Goal: Navigation & Orientation: Find specific page/section

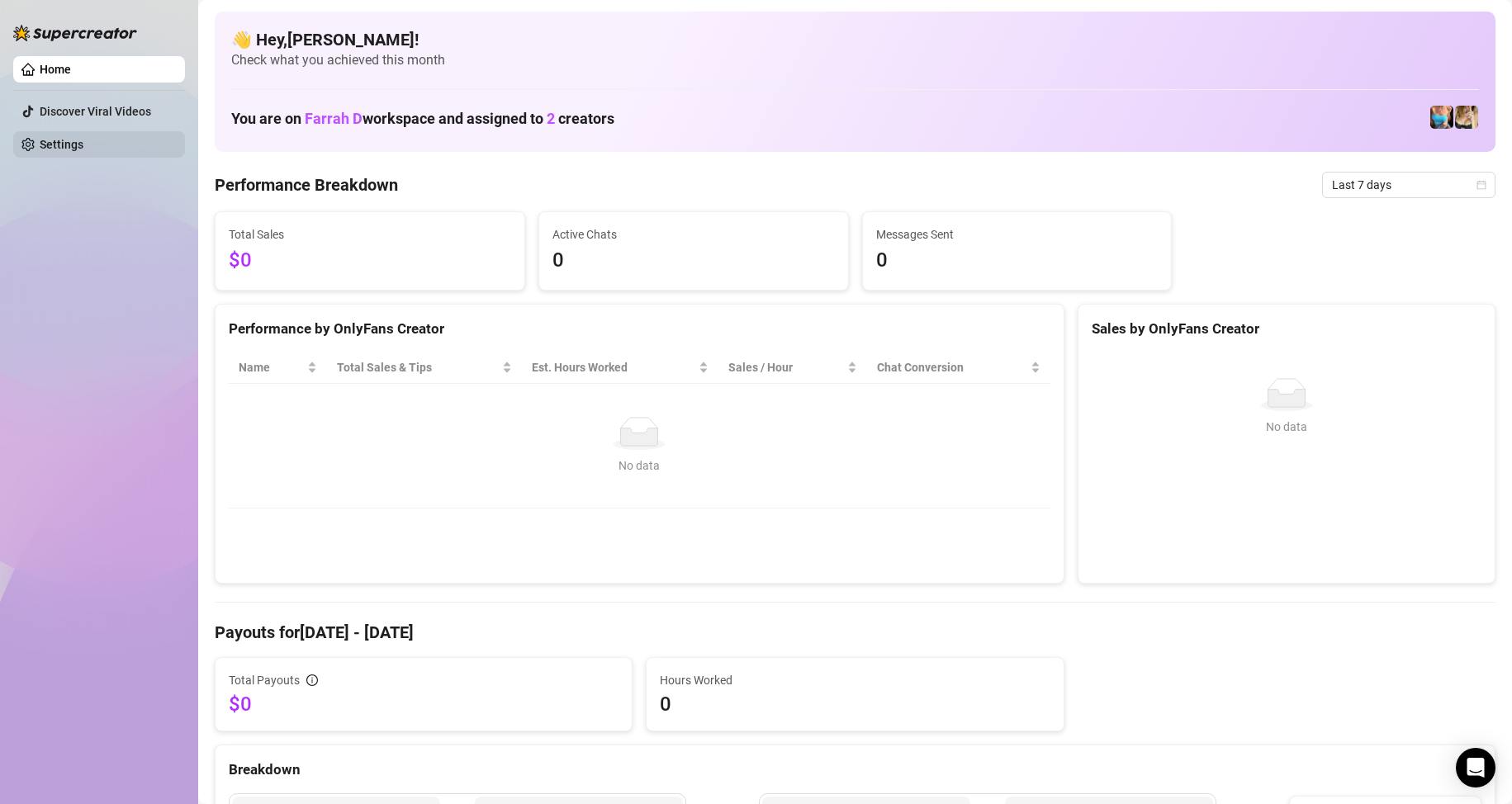
click at [39, 142] on link "Settings" at bounding box center [61, 144] width 44 height 13
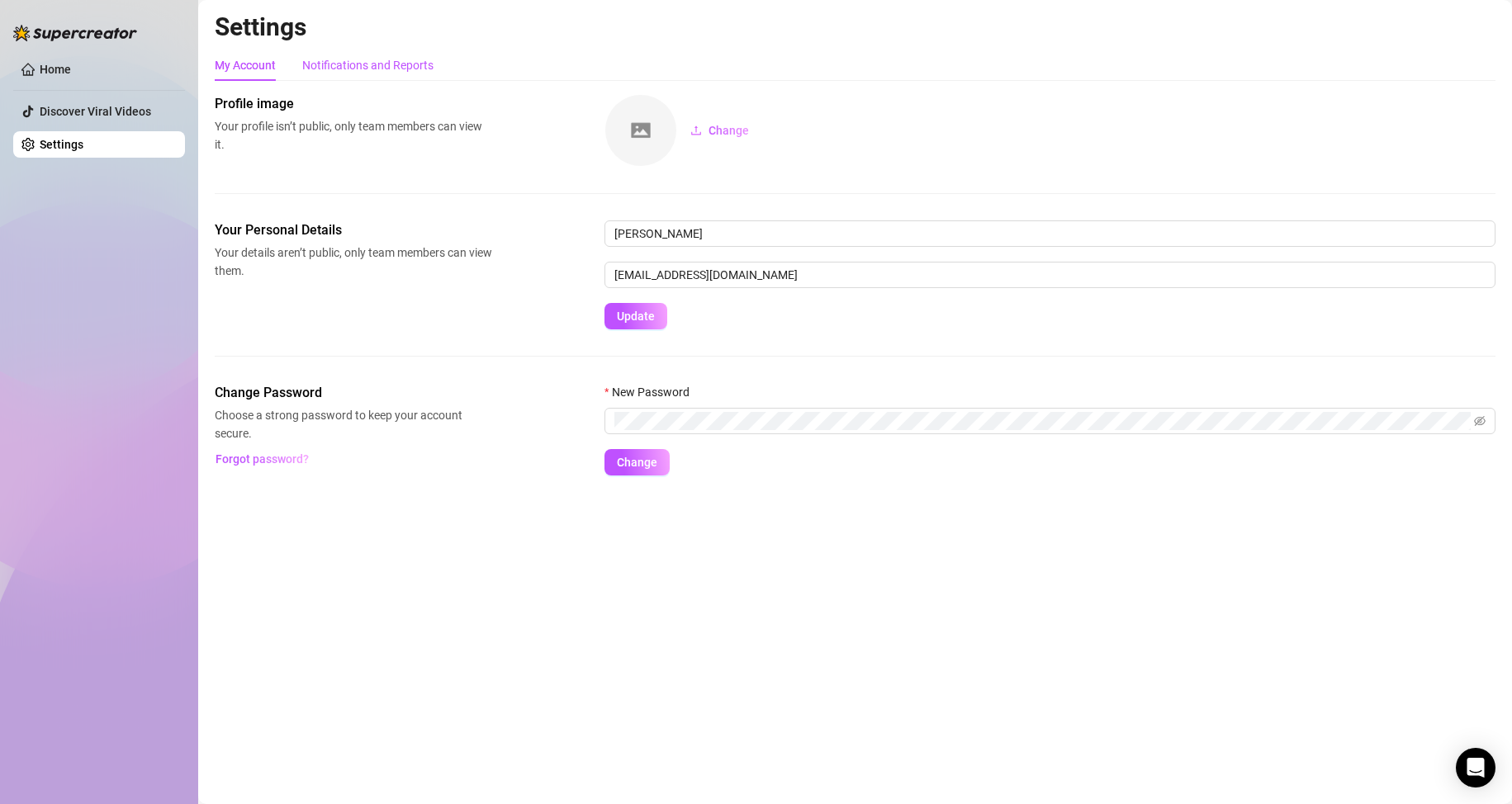
click at [358, 61] on div "Notifications and Reports" at bounding box center [367, 65] width 131 height 18
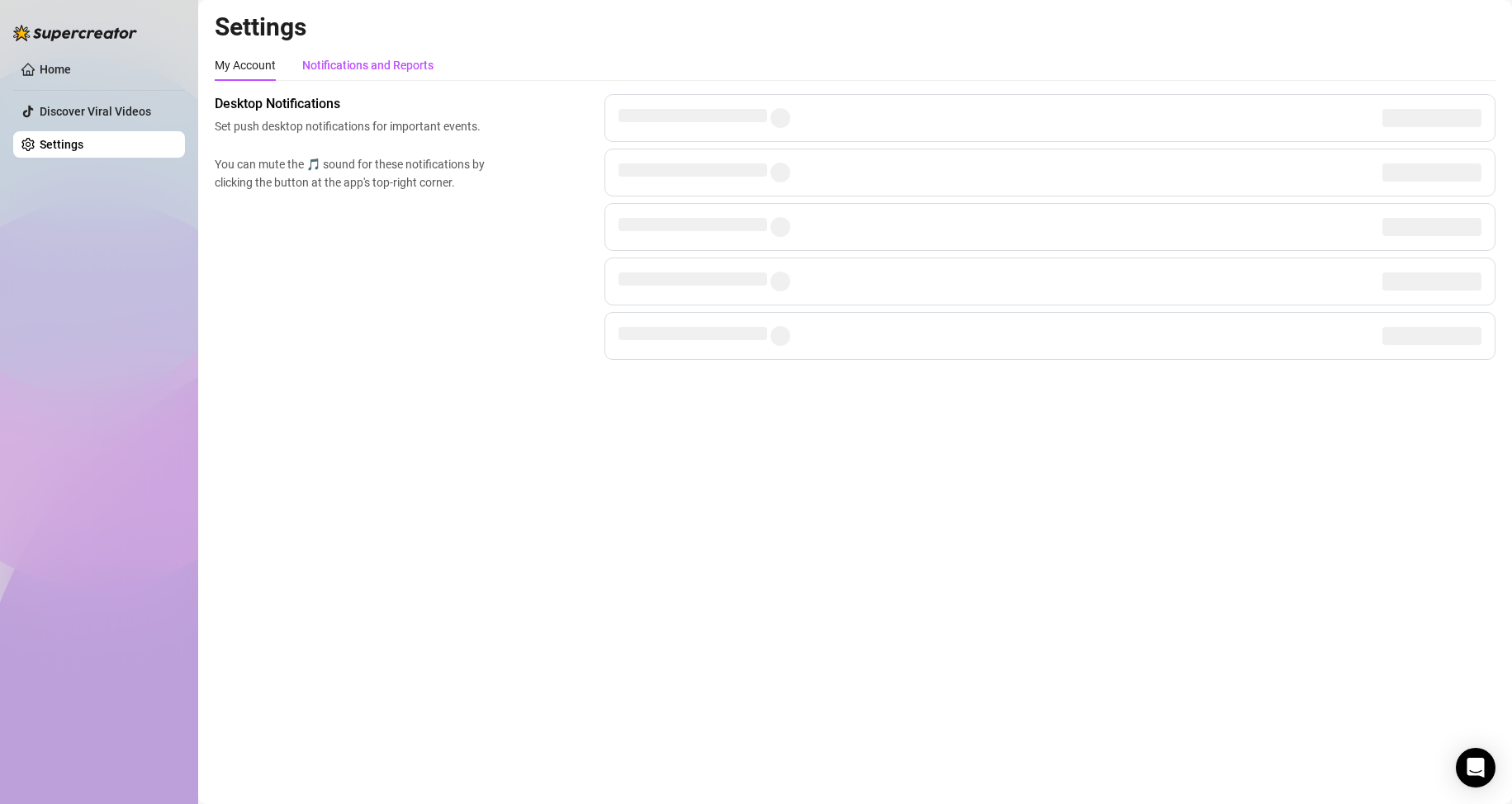
click at [351, 70] on div "Notifications and Reports" at bounding box center [367, 65] width 131 height 18
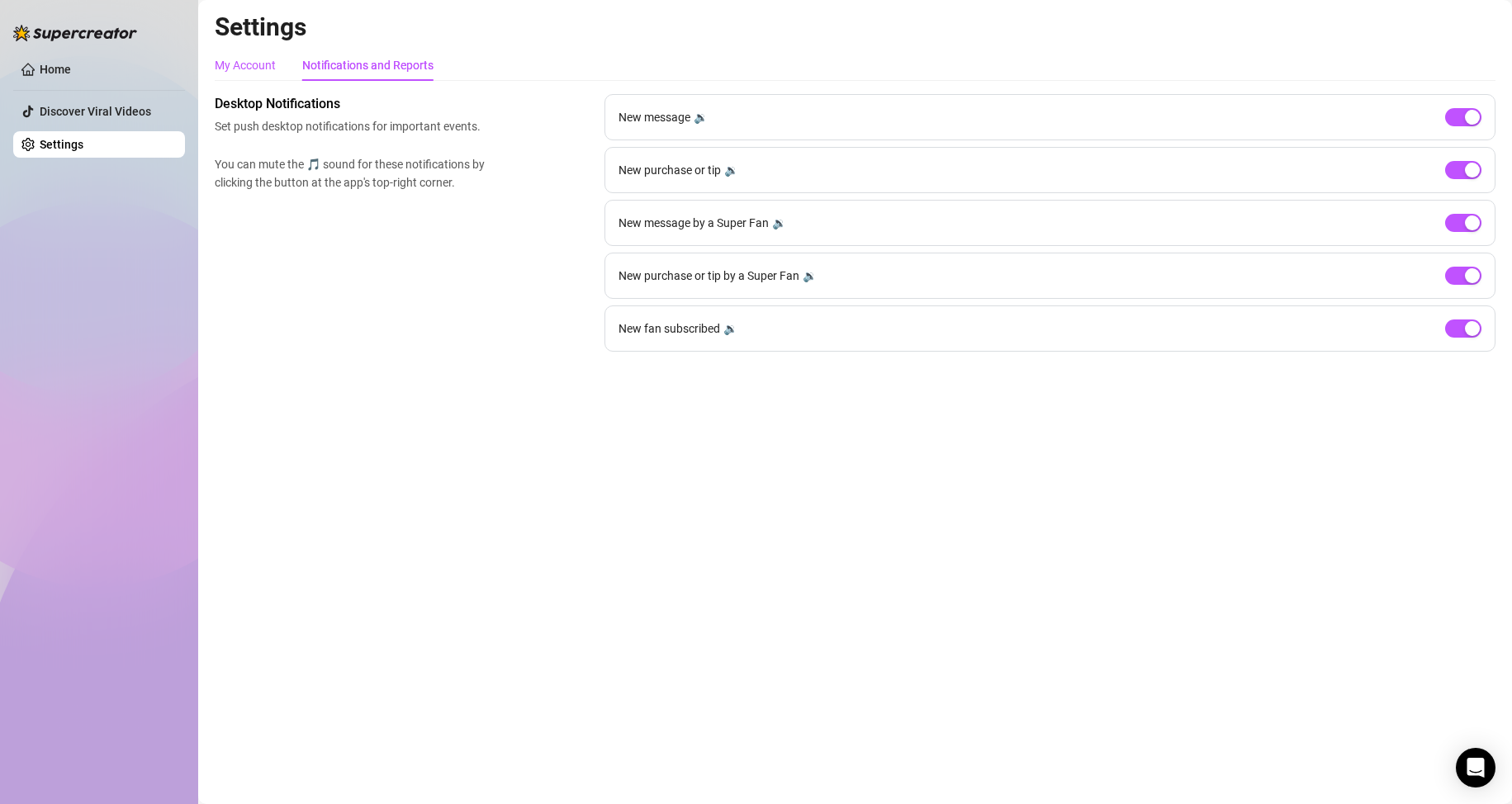
click at [249, 72] on div "My Account" at bounding box center [245, 65] width 61 height 18
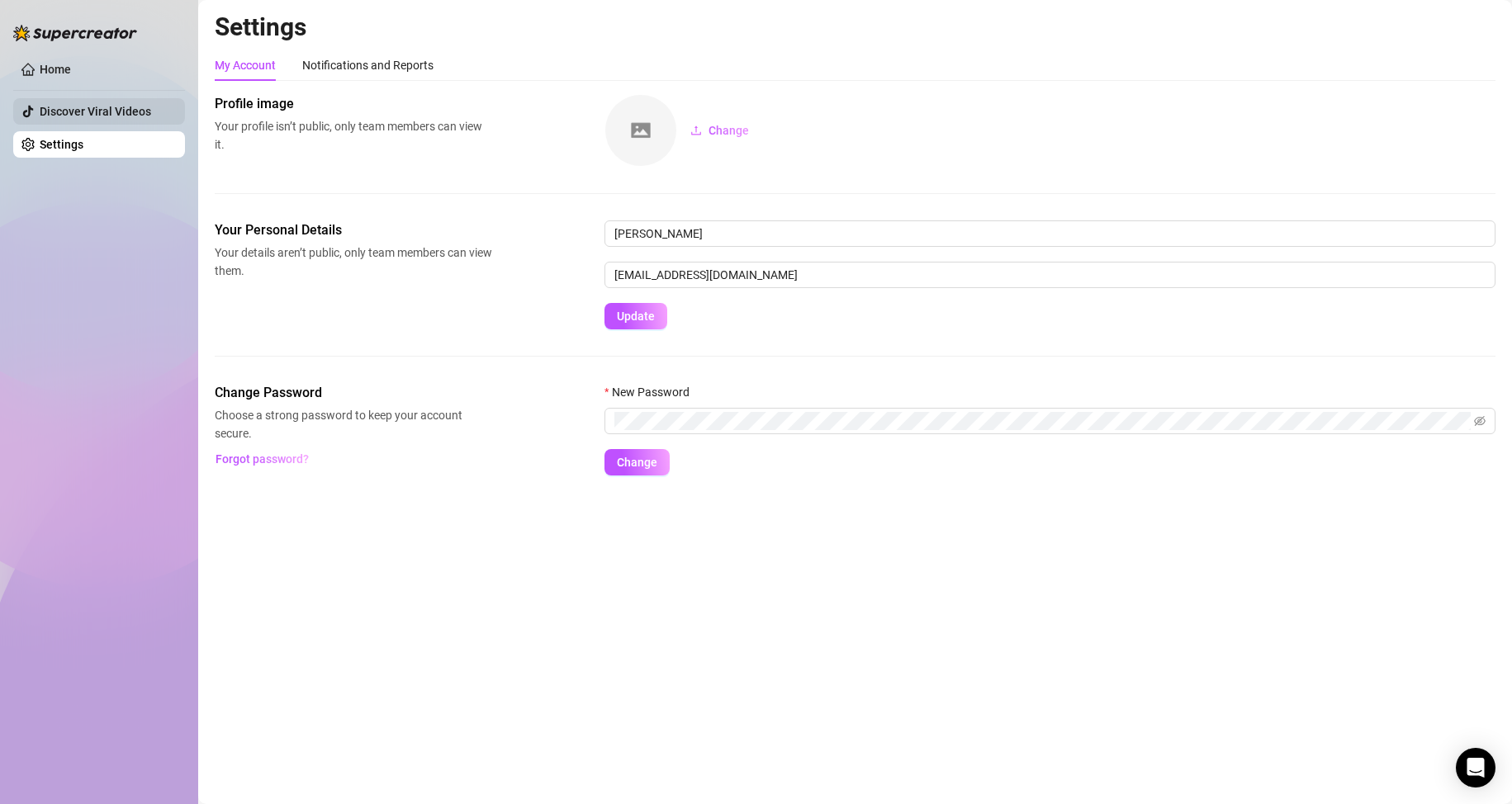
click at [127, 117] on link "Discover Viral Videos" at bounding box center [95, 111] width 112 height 13
click at [71, 67] on link "Home" at bounding box center [54, 69] width 31 height 13
click at [62, 71] on link "Home" at bounding box center [54, 69] width 31 height 13
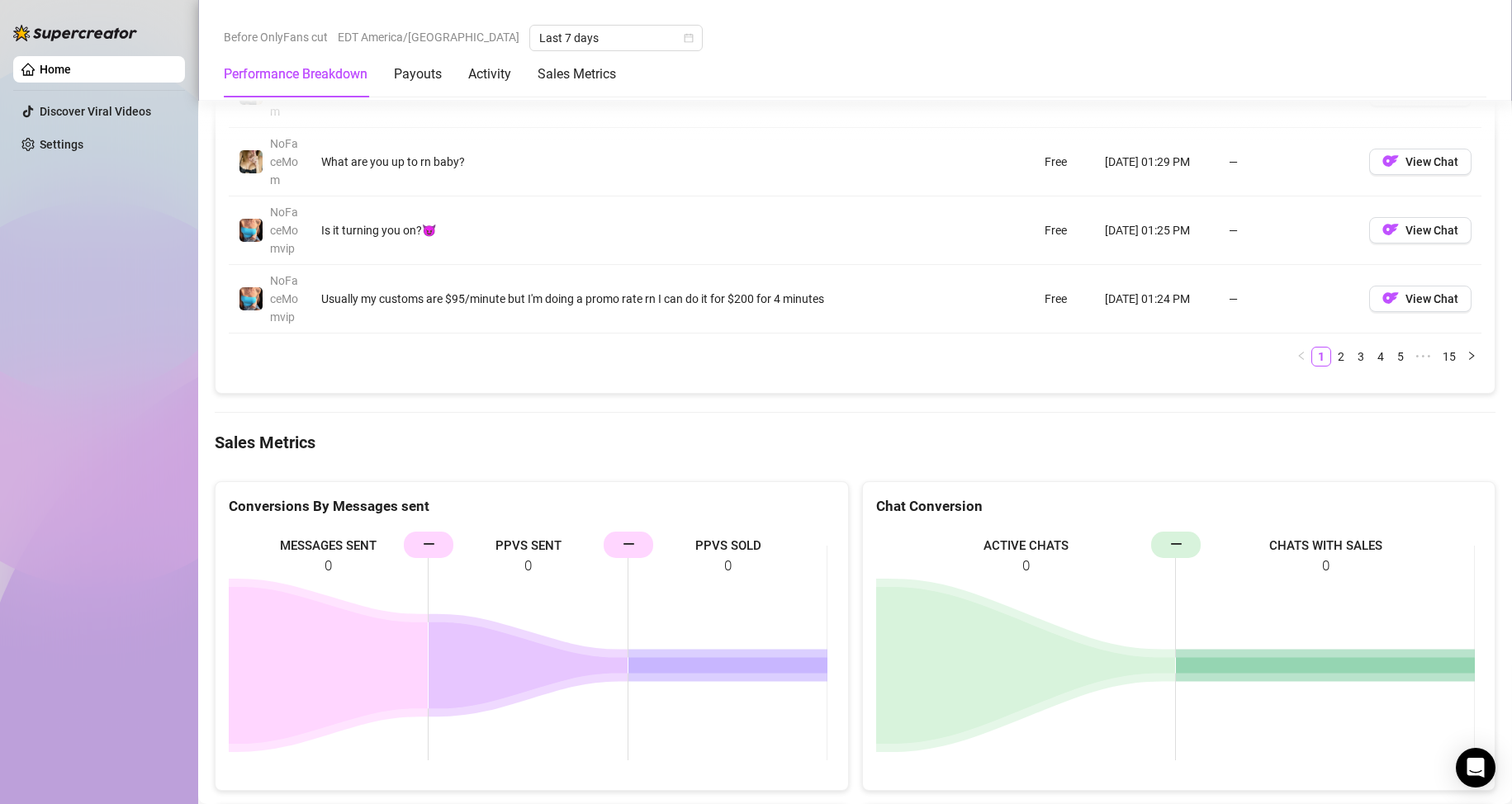
scroll to position [2392, 0]
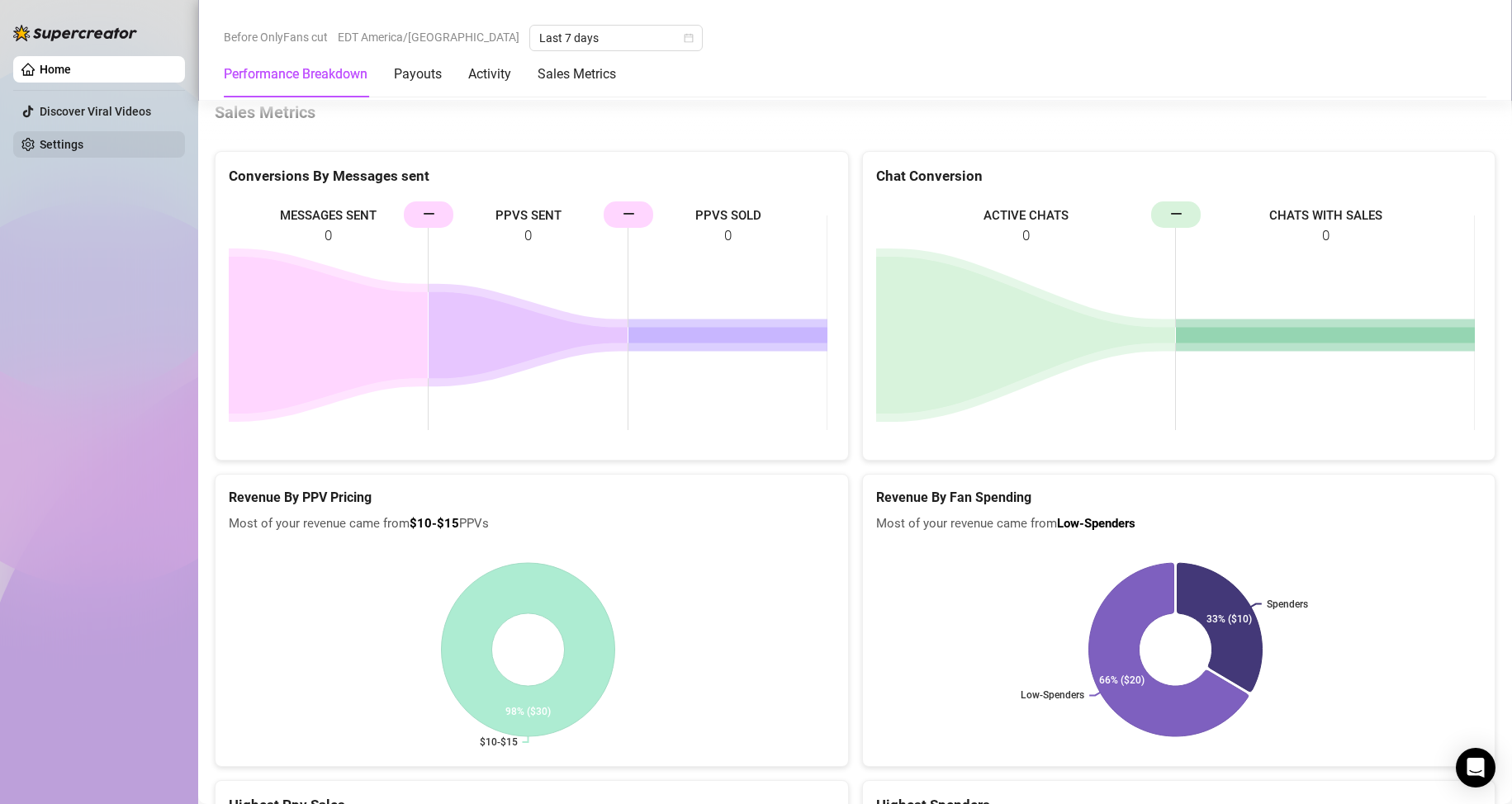
click at [82, 151] on link "Settings" at bounding box center [61, 144] width 44 height 13
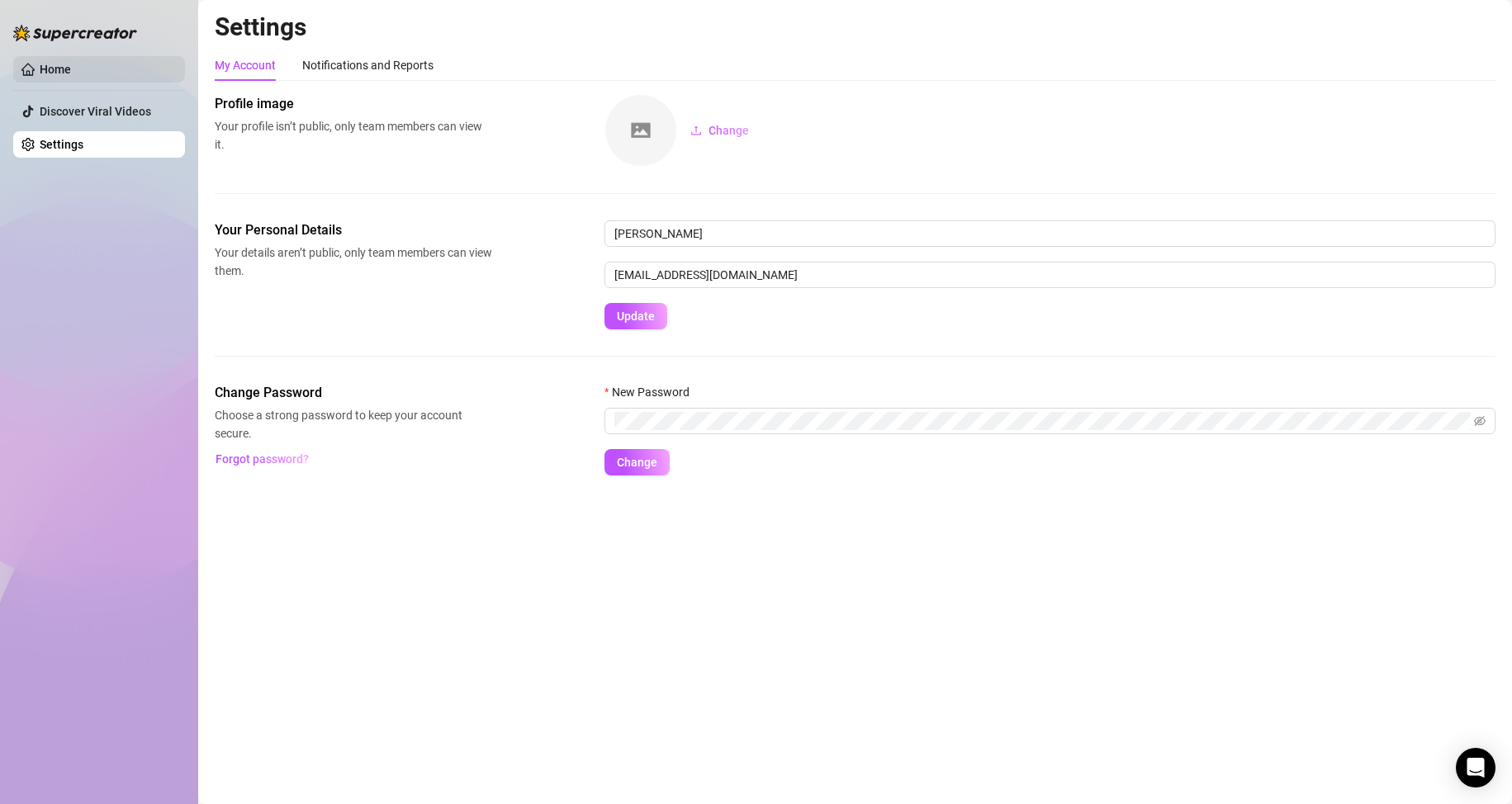
click at [39, 67] on link "Home" at bounding box center [54, 69] width 31 height 13
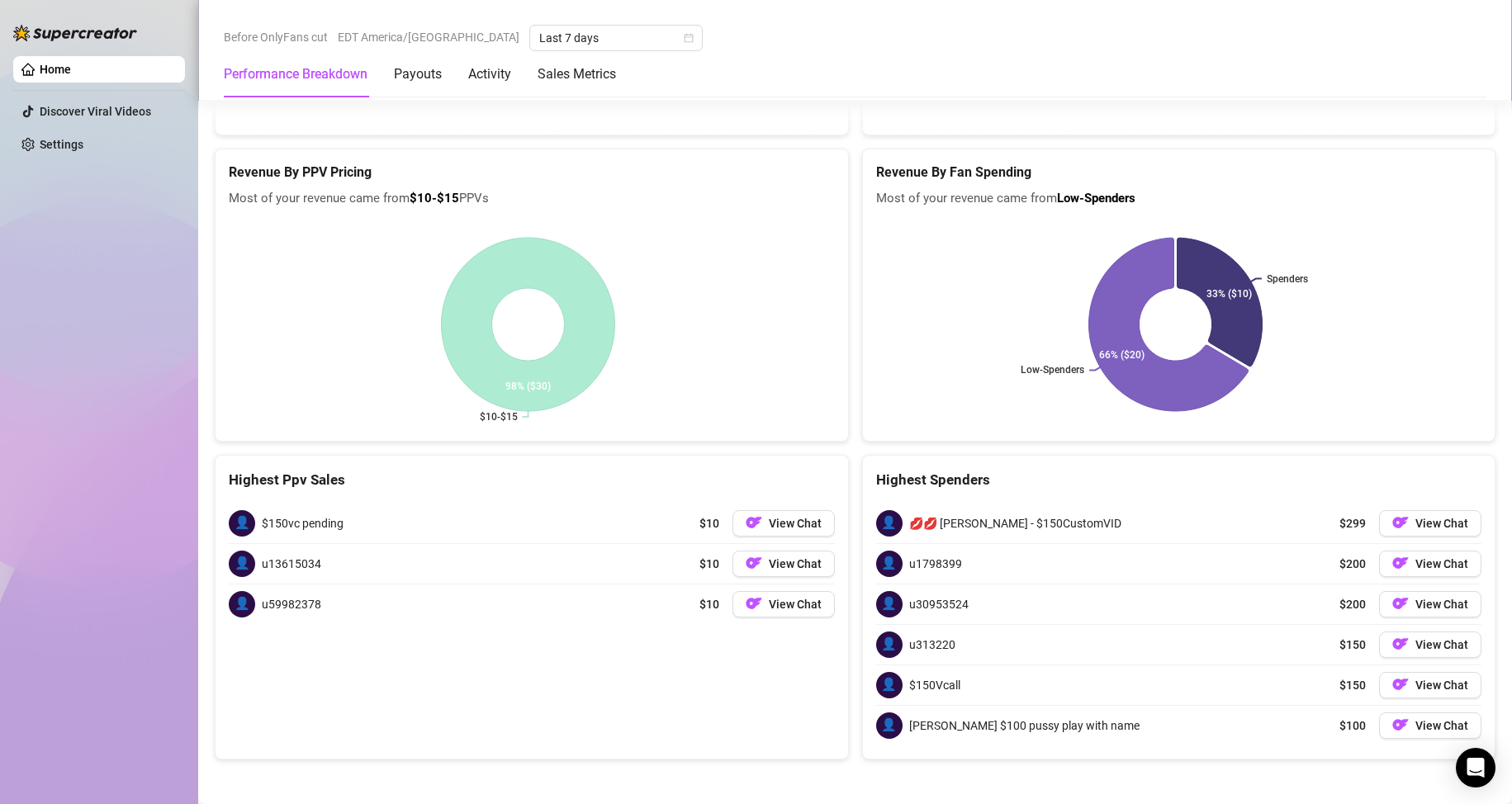
scroll to position [2723, 0]
